Goal: Information Seeking & Learning: Understand process/instructions

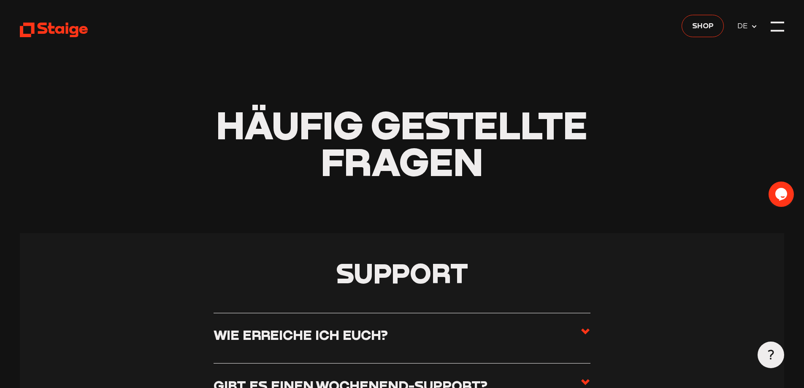
scroll to position [10, 0]
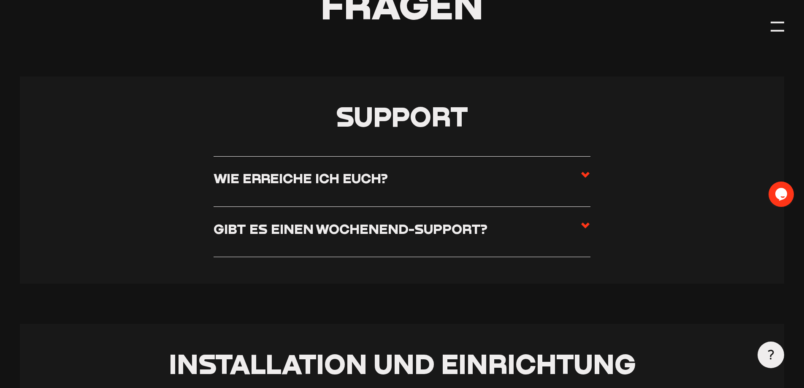
drag, startPoint x: 648, startPoint y: 220, endPoint x: 646, endPoint y: 230, distance: 9.9
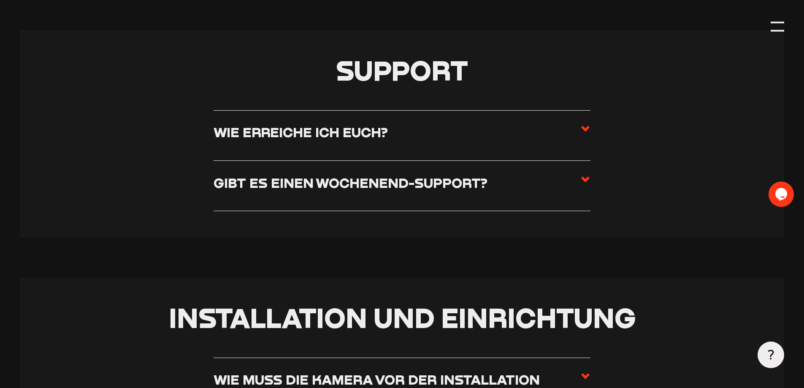
click at [527, 186] on label "Gibt es einen Wochenend-Support?" at bounding box center [402, 185] width 377 height 23
click at [0, 0] on input "Gibt es einen Wochenend-Support?" at bounding box center [0, 0] width 0 height 0
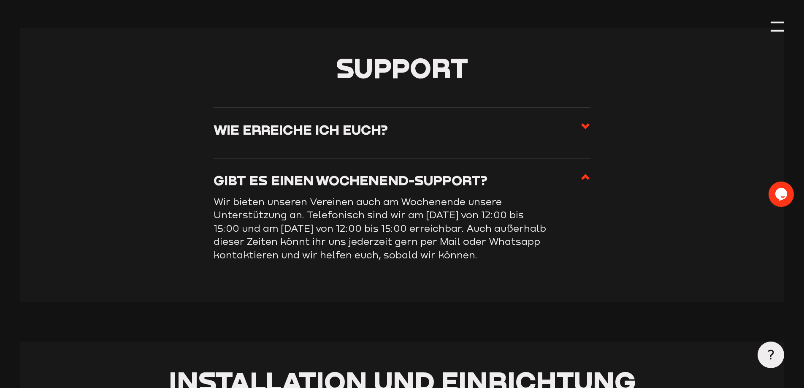
scroll to position [203, 0]
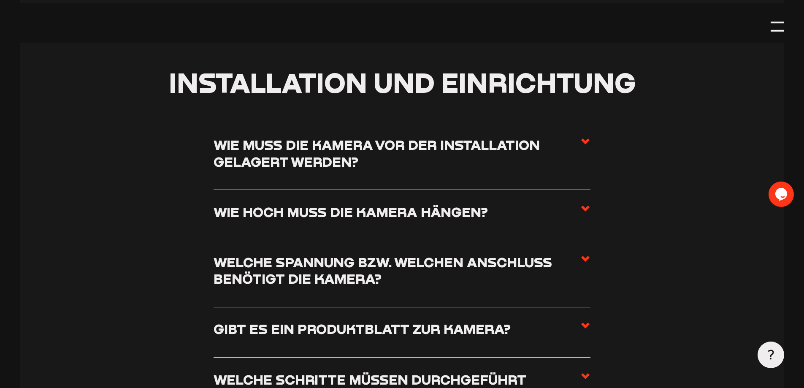
drag, startPoint x: 708, startPoint y: 163, endPoint x: 704, endPoint y: 194, distance: 30.7
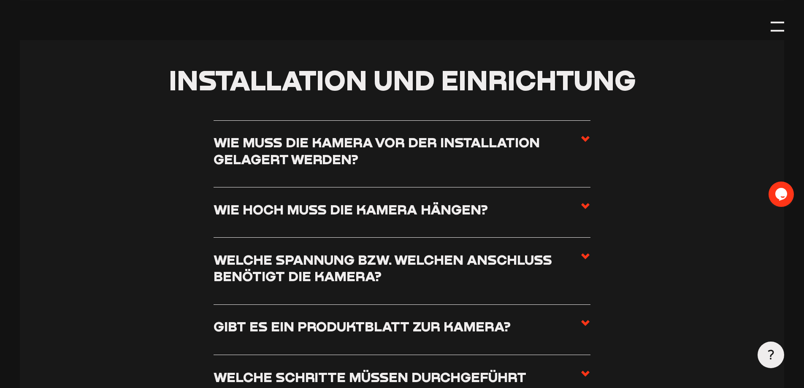
click at [487, 154] on h3 "Wie muss die Kamera vor der Installation gelagert werden?" at bounding box center [397, 150] width 367 height 33
click at [0, 0] on input "Wie muss die Kamera vor der Installation gelagert werden?" at bounding box center [0, 0] width 0 height 0
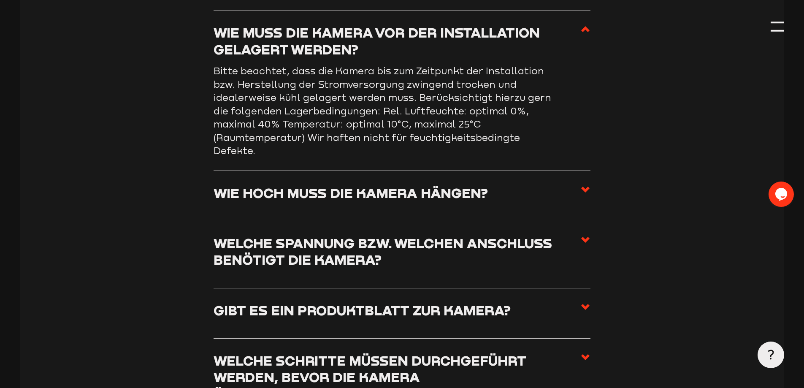
scroll to position [558, 0]
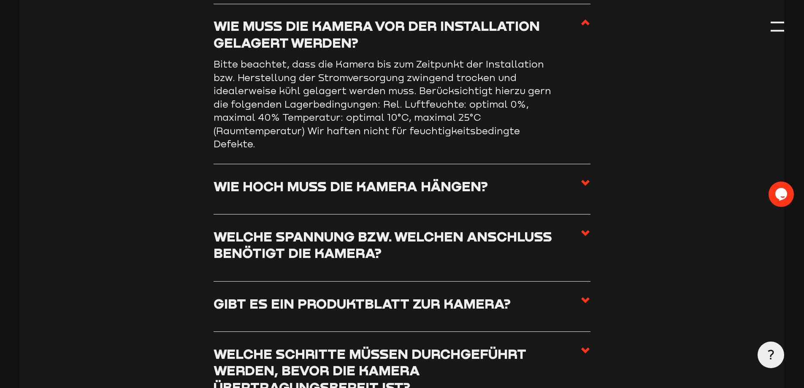
drag, startPoint x: 584, startPoint y: 160, endPoint x: 582, endPoint y: 170, distance: 9.9
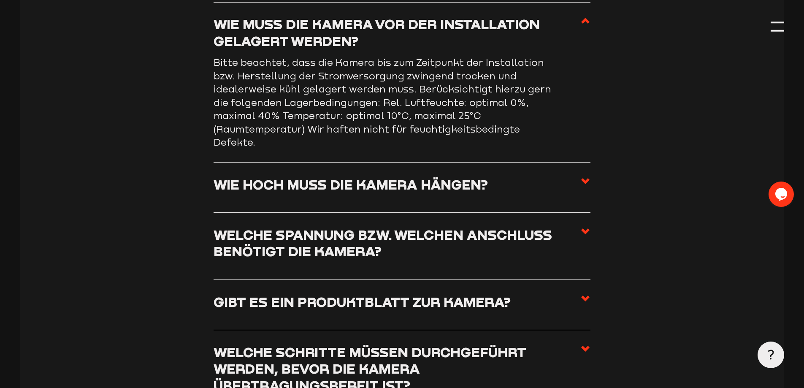
click at [586, 175] on li "Wie hoch muss die Kamera hängen? Die Installationshöhe der Kamera ist sehr indi…" at bounding box center [402, 187] width 377 height 50
click at [585, 183] on use at bounding box center [585, 181] width 8 height 6
click at [0, 0] on input "Wie hoch muss die Kamera hängen?" at bounding box center [0, 0] width 0 height 0
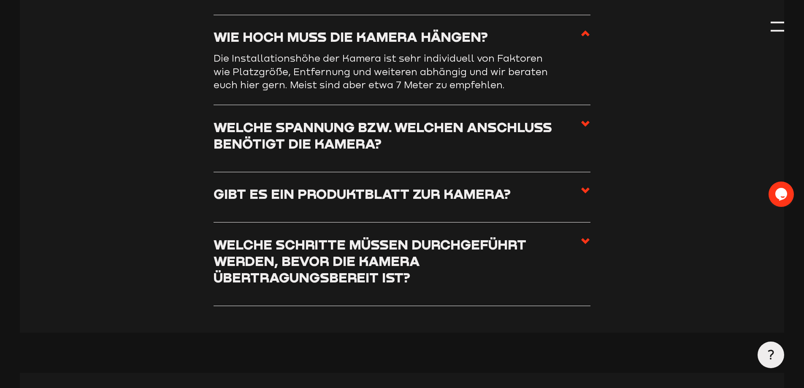
drag, startPoint x: 664, startPoint y: 144, endPoint x: 664, endPoint y: 154, distance: 9.3
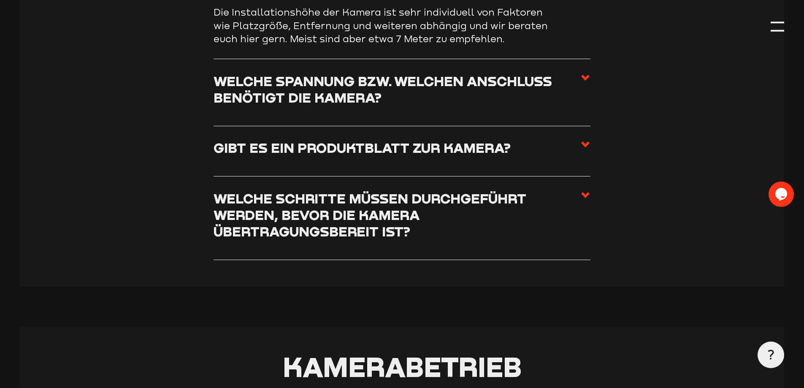
drag, startPoint x: 631, startPoint y: 145, endPoint x: 629, endPoint y: 154, distance: 9.0
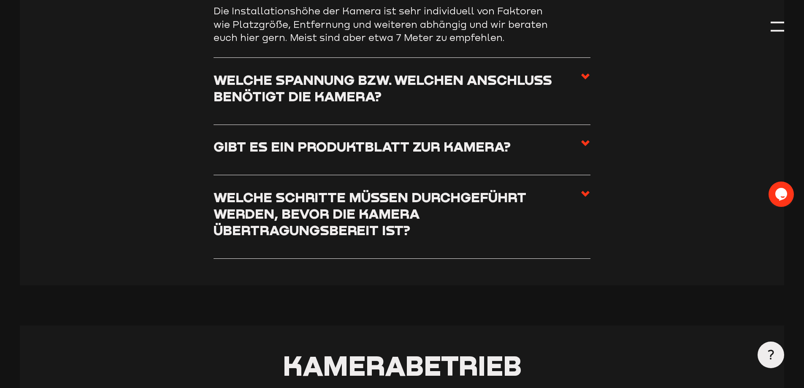
click at [582, 199] on icon at bounding box center [585, 194] width 10 height 10
click at [0, 0] on input "Welche Schritte müssen durchgeführt werden, bevor die Kamera übertragungsbereit…" at bounding box center [0, 0] width 0 height 0
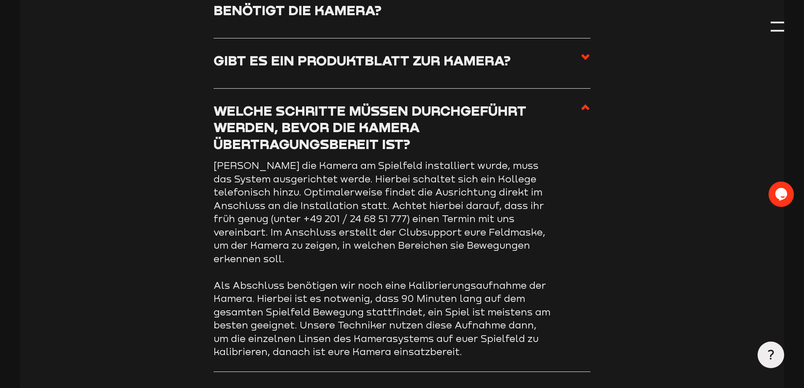
scroll to position [708, 0]
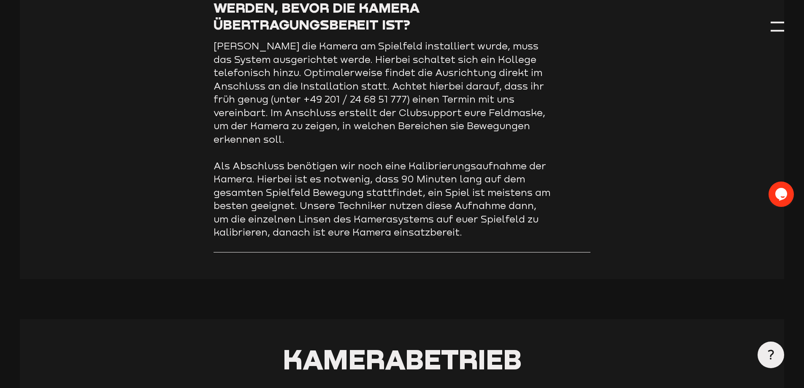
drag, startPoint x: 641, startPoint y: 181, endPoint x: 639, endPoint y: 201, distance: 20.4
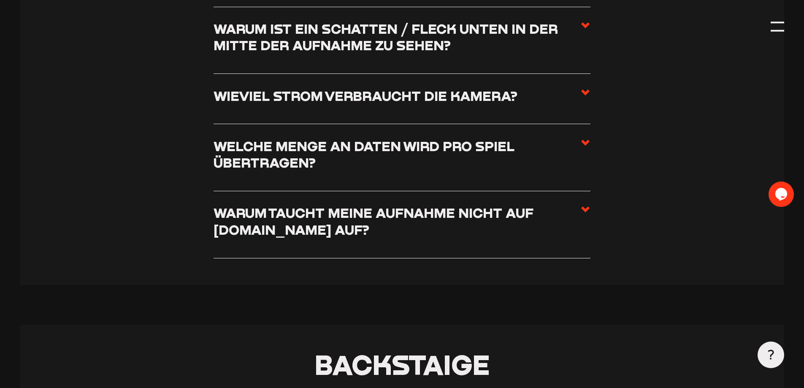
scroll to position [1580, 0]
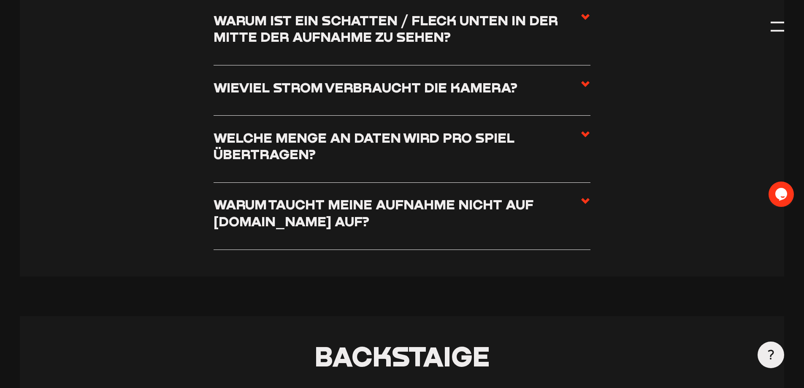
drag, startPoint x: 667, startPoint y: 197, endPoint x: 662, endPoint y: 199, distance: 5.9
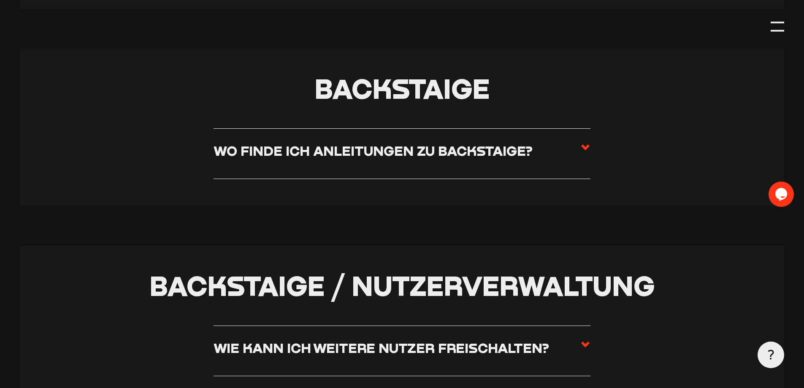
drag, startPoint x: 651, startPoint y: 115, endPoint x: 652, endPoint y: 149, distance: 33.8
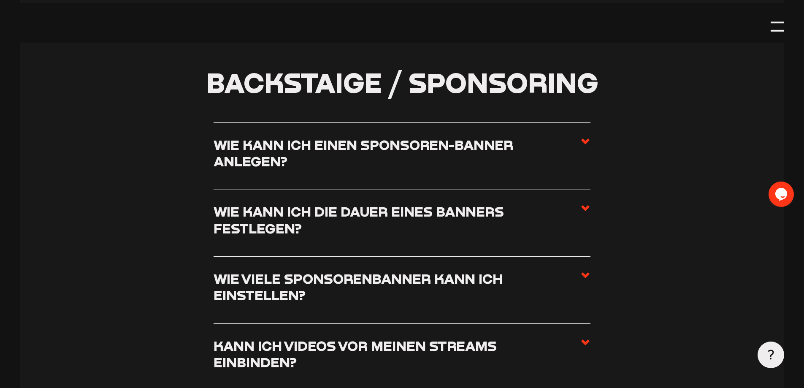
drag, startPoint x: 654, startPoint y: 166, endPoint x: 633, endPoint y: 177, distance: 24.0
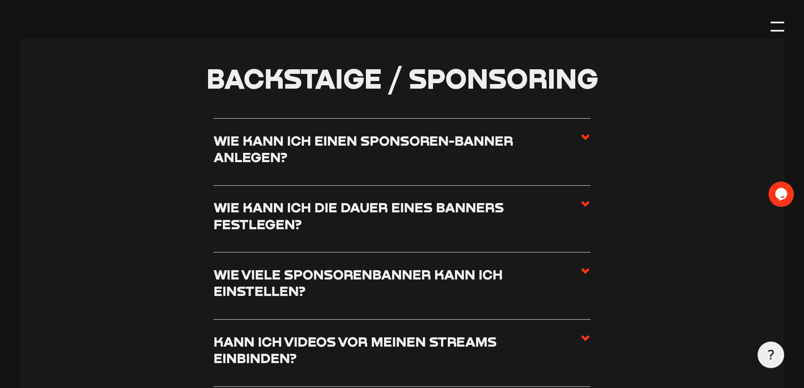
click at [500, 155] on h3 "Wie kann ich einen Sponsoren-Banner anlegen?" at bounding box center [397, 148] width 367 height 33
click at [0, 0] on input "Wie kann ich einen Sponsoren-Banner anlegen?" at bounding box center [0, 0] width 0 height 0
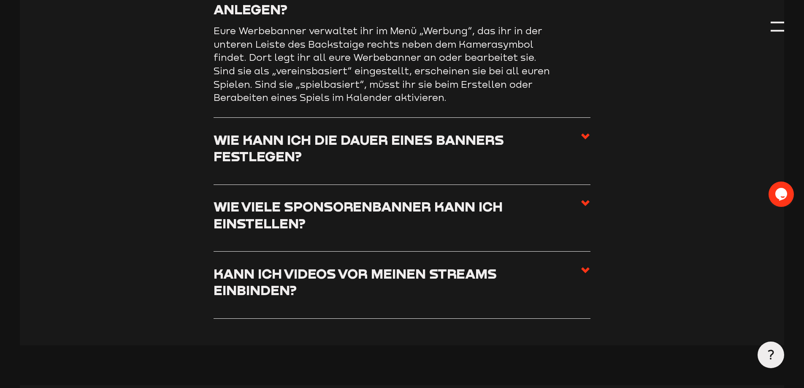
scroll to position [2546, 0]
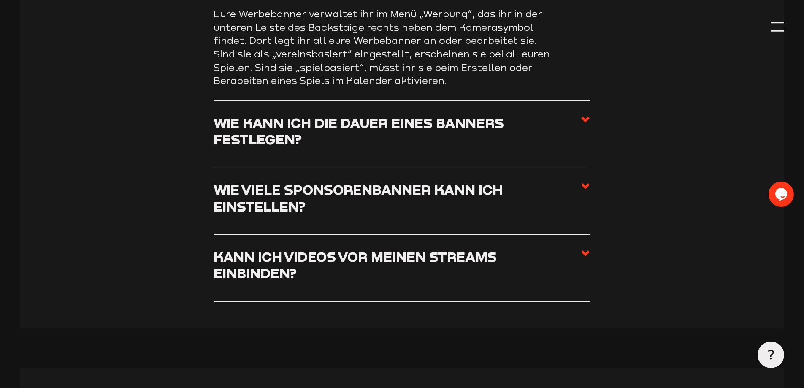
click at [515, 133] on h3 "Wie kann ich die Dauer eines Banners festlegen?" at bounding box center [397, 130] width 367 height 33
click at [0, 0] on input "Wie kann ich die Dauer eines Banners festlegen?" at bounding box center [0, 0] width 0 height 0
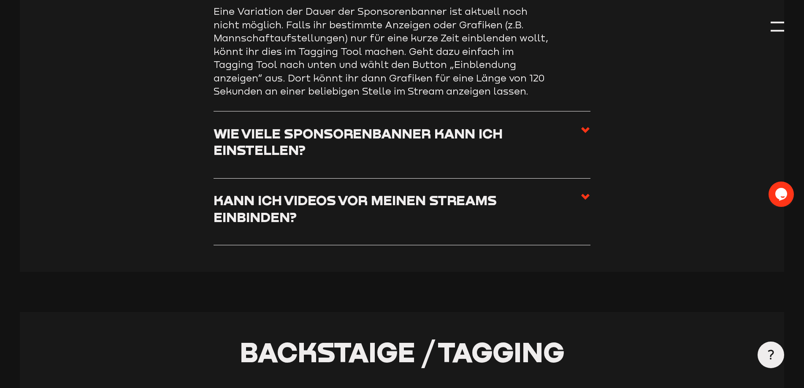
scroll to position [2345, 0]
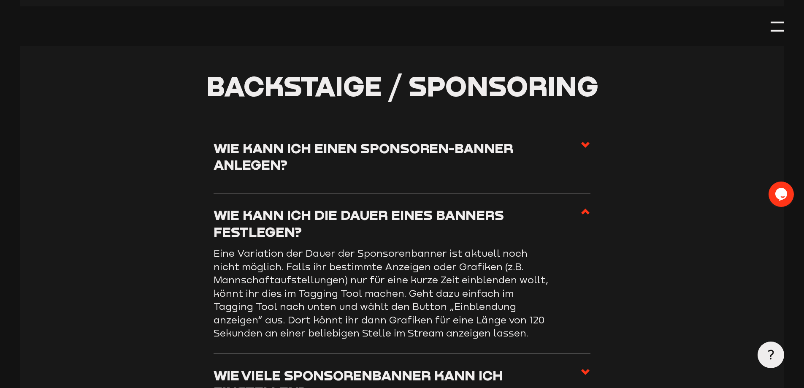
drag, startPoint x: 678, startPoint y: 138, endPoint x: 658, endPoint y: 73, distance: 68.0
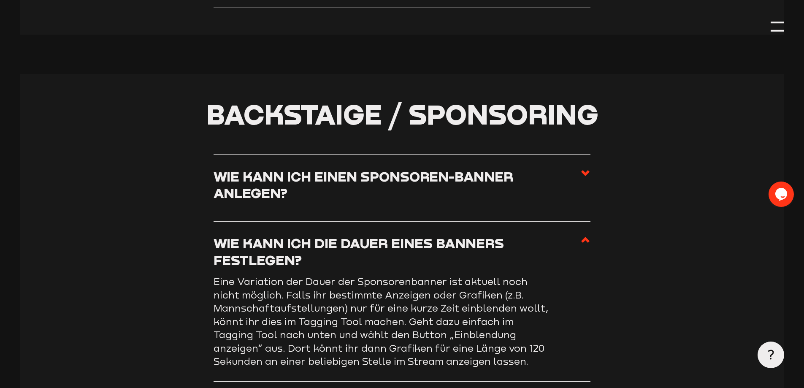
click at [587, 178] on icon at bounding box center [585, 173] width 10 height 10
click at [0, 0] on input "Wie kann ich einen Sponsoren-Banner anlegen?" at bounding box center [0, 0] width 0 height 0
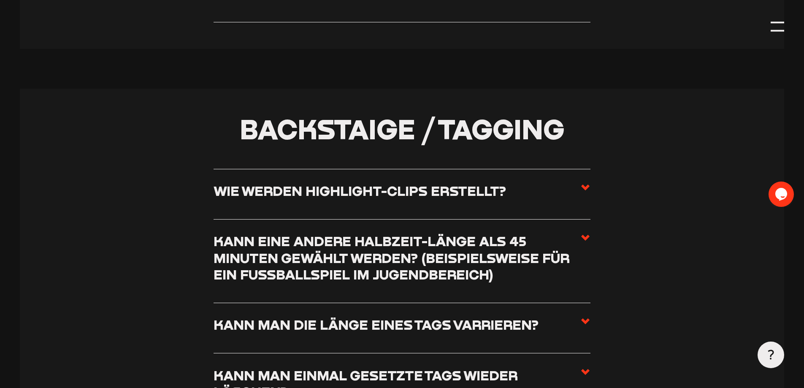
drag, startPoint x: 703, startPoint y: 201, endPoint x: 701, endPoint y: 223, distance: 22.0
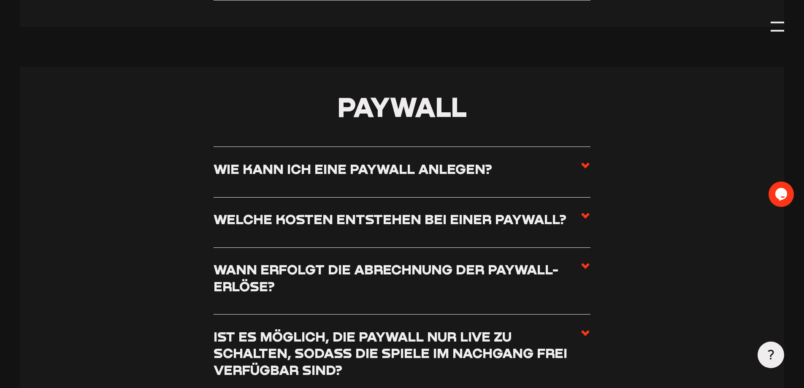
scroll to position [3263, 0]
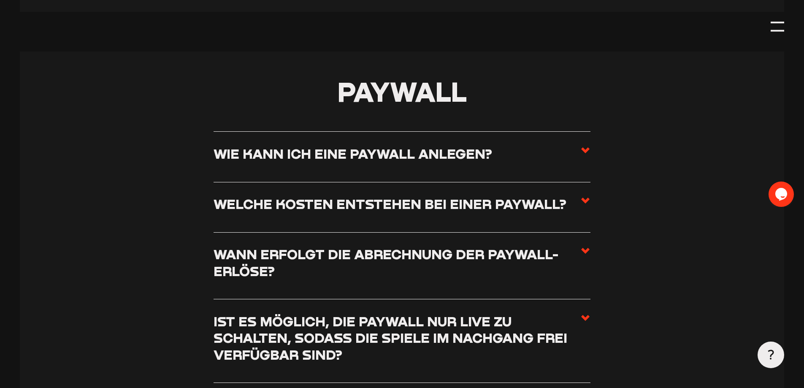
drag, startPoint x: 698, startPoint y: 210, endPoint x: 689, endPoint y: 225, distance: 17.4
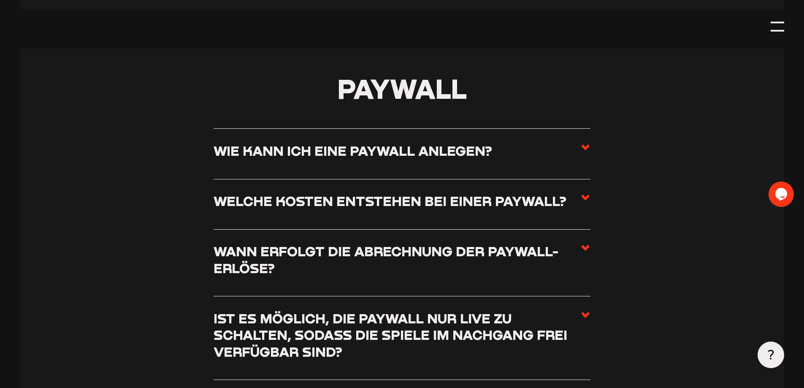
click at [584, 152] on icon at bounding box center [585, 147] width 10 height 10
click at [0, 0] on input "Wie kann ich eine Paywall anlegen?" at bounding box center [0, 0] width 0 height 0
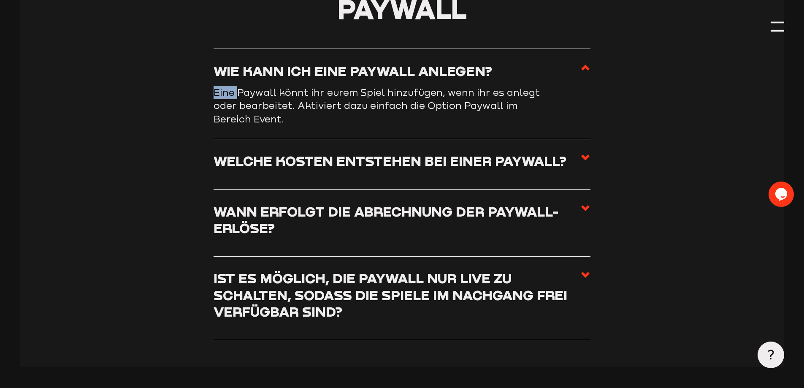
click at [584, 73] on icon at bounding box center [585, 67] width 10 height 10
click at [0, 0] on input "Wie kann ich eine Paywall anlegen?" at bounding box center [0, 0] width 0 height 0
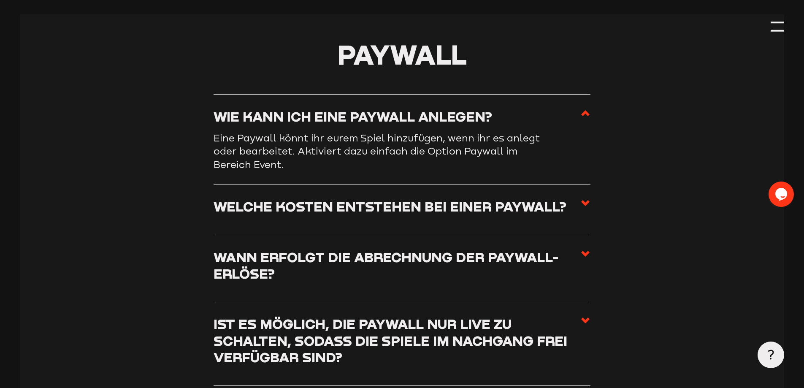
scroll to position [3222, 0]
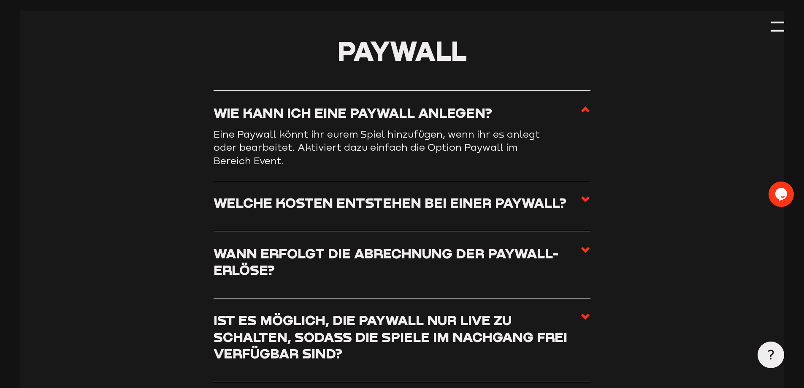
drag, startPoint x: 641, startPoint y: 181, endPoint x: 640, endPoint y: 198, distance: 17.4
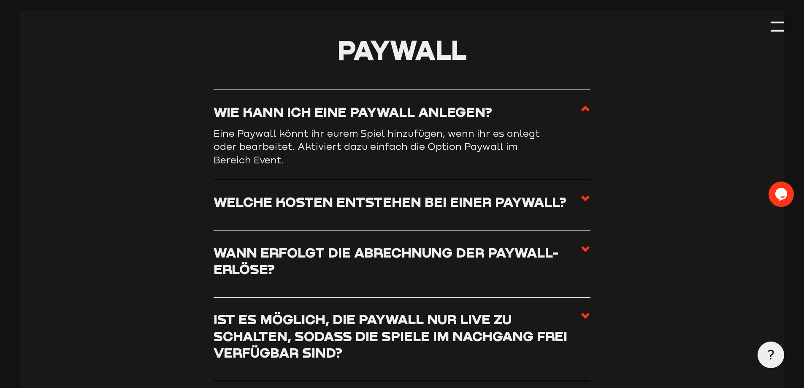
click at [579, 208] on label "Welche Kosten entstehen bei einer Paywall?" at bounding box center [402, 204] width 377 height 23
click at [0, 0] on input "Welche Kosten entstehen bei einer Paywall?" at bounding box center [0, 0] width 0 height 0
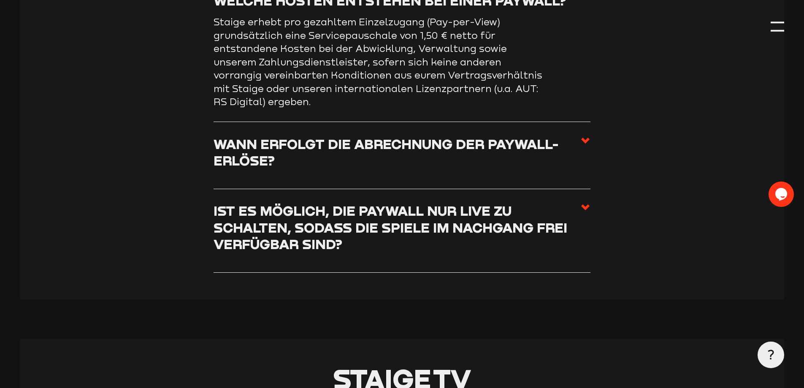
drag, startPoint x: 696, startPoint y: 190, endPoint x: 695, endPoint y: 207, distance: 16.5
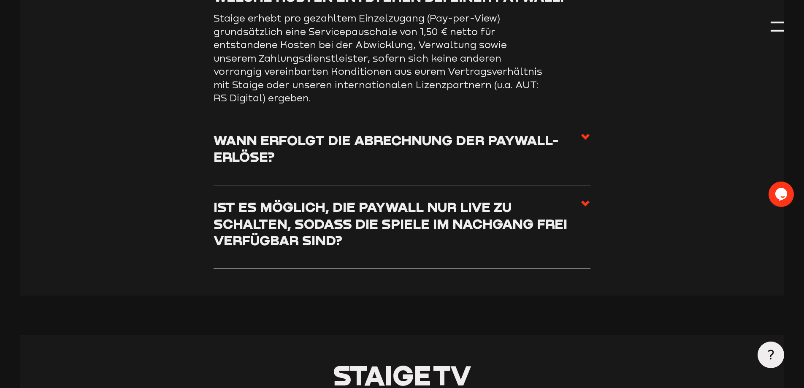
click at [596, 160] on section "Paywall Wie kann ich eine Paywall anlegen? Eine Paywall könnt ihr eurem Spiel h…" at bounding box center [402, 69] width 764 height 451
click at [583, 140] on use at bounding box center [585, 137] width 8 height 6
click at [0, 0] on input "Wann erfolgt die Abrechnung der Paywall-Erlöse?" at bounding box center [0, 0] width 0 height 0
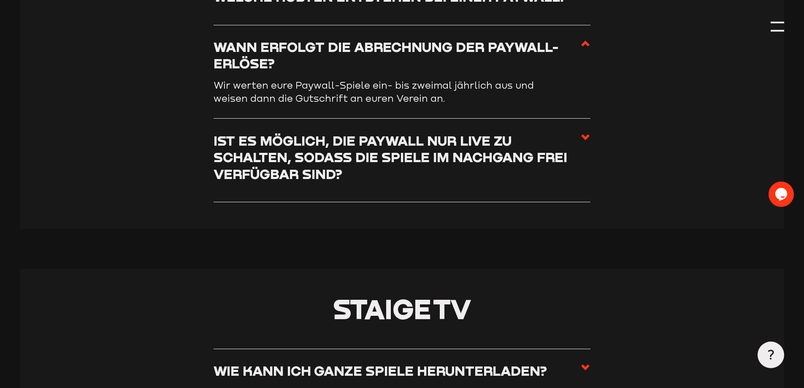
click at [587, 142] on icon at bounding box center [585, 137] width 10 height 10
click at [0, 0] on input "Ist es möglich, die Paywall nur live zu schalten, sodass die Spiele im Nachgang…" at bounding box center [0, 0] width 0 height 0
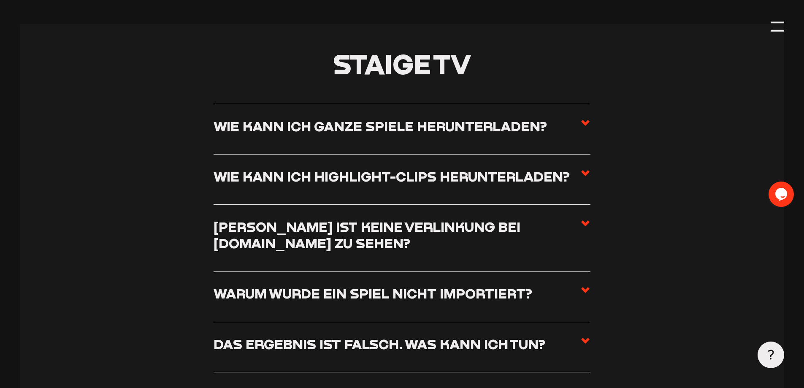
drag, startPoint x: 641, startPoint y: 183, endPoint x: 639, endPoint y: 200, distance: 17.4
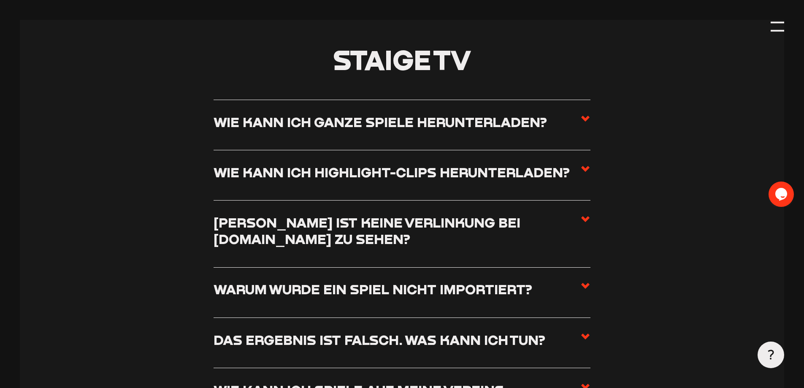
click at [588, 124] on icon at bounding box center [585, 119] width 10 height 10
click at [0, 0] on input "Wie kann ich ganze Spiele herunterladen?" at bounding box center [0, 0] width 0 height 0
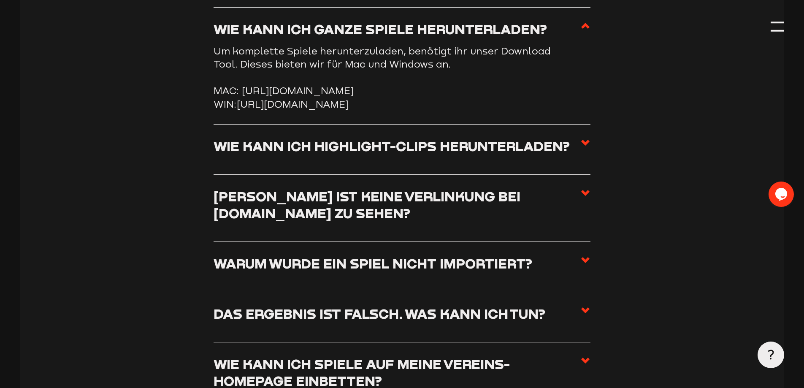
scroll to position [3713, 0]
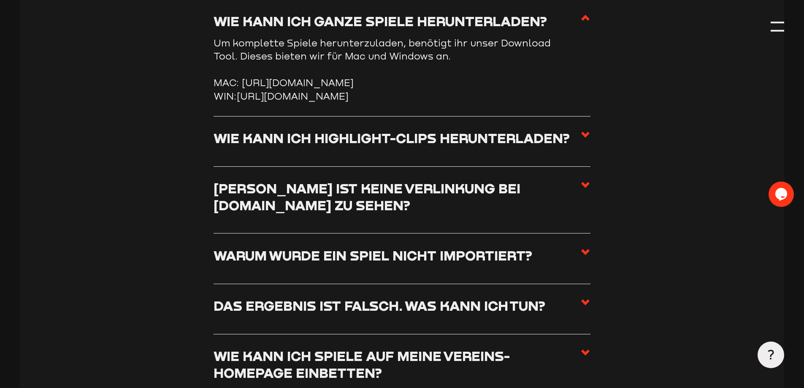
drag, startPoint x: 629, startPoint y: 162, endPoint x: 630, endPoint y: 173, distance: 10.2
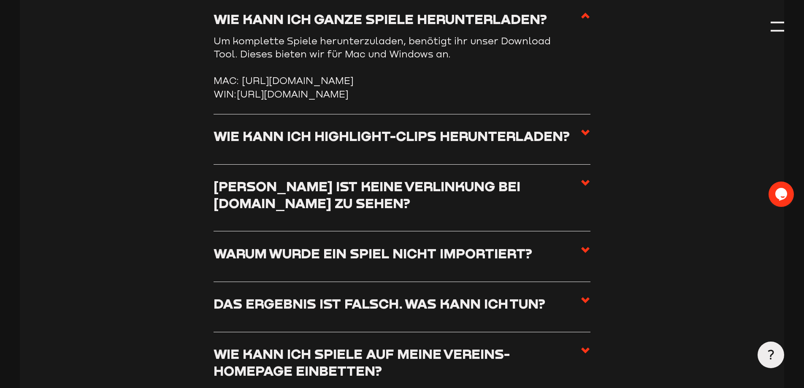
click at [586, 188] on icon at bounding box center [585, 183] width 10 height 10
click at [0, 0] on input "[PERSON_NAME] ist keine Verlinkung bei [DOMAIN_NAME] zu sehen?" at bounding box center [0, 0] width 0 height 0
